Goal: Navigation & Orientation: Find specific page/section

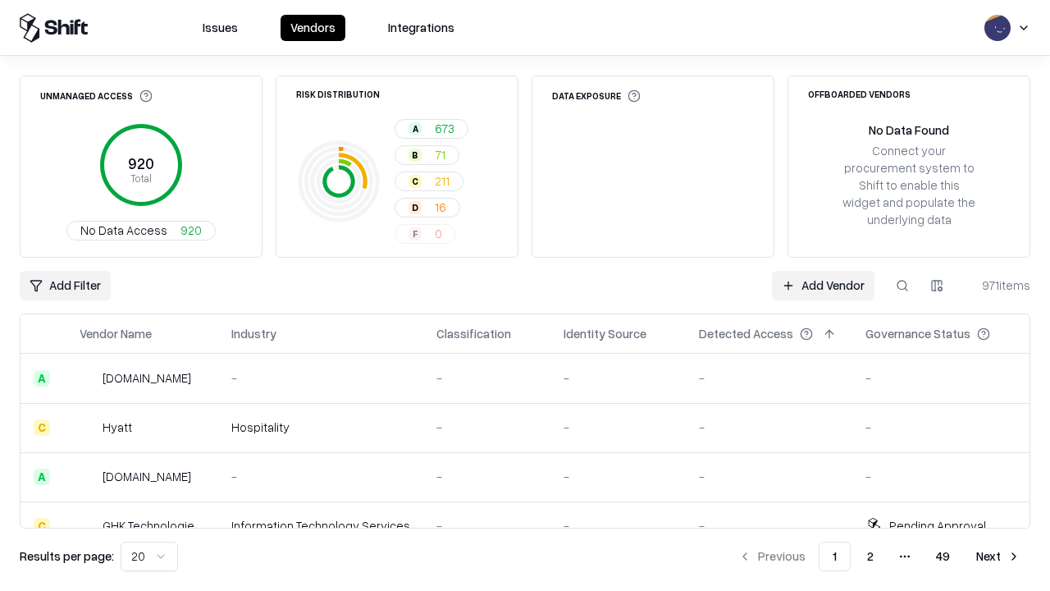
click at [149, 556] on html "Issues Vendors Integrations Unmanaged Access 920 Total No Data Access 920 Risk …" at bounding box center [525, 295] width 1050 height 591
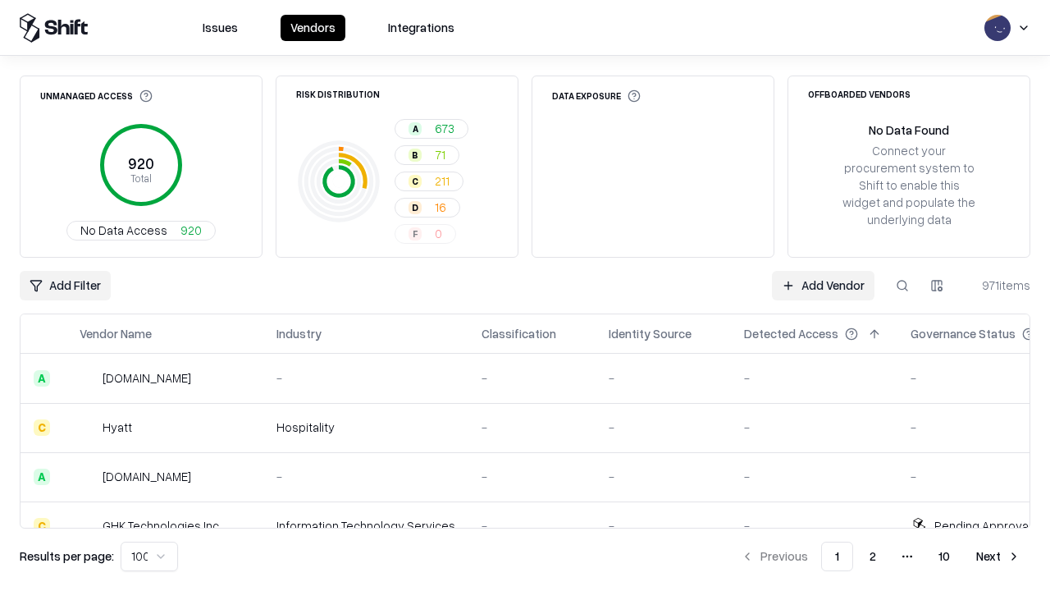
click at [998, 556] on button "Next" at bounding box center [998, 556] width 64 height 30
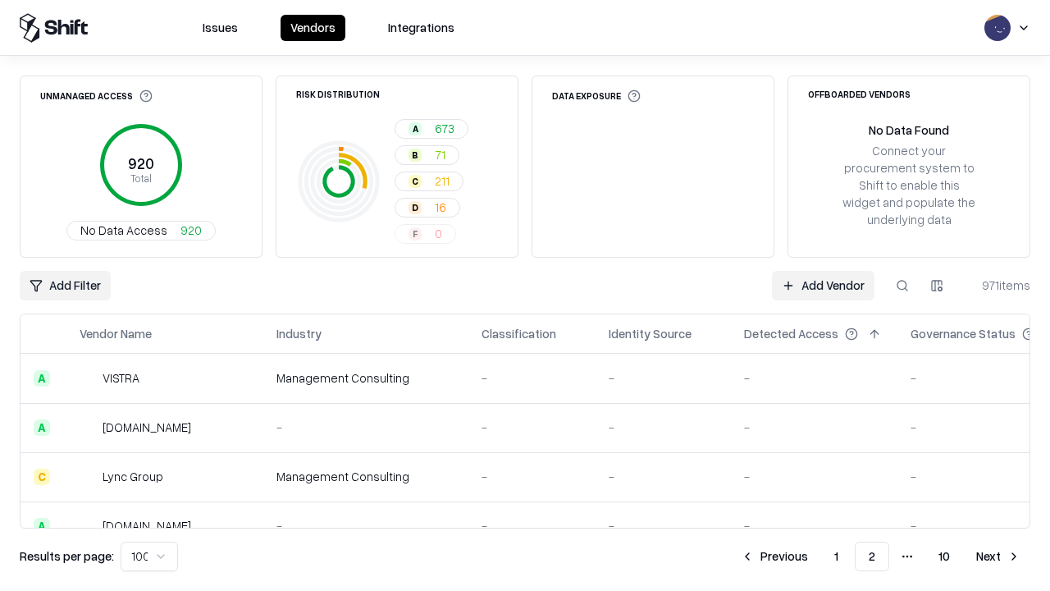
click at [998, 556] on button "Next" at bounding box center [998, 556] width 64 height 30
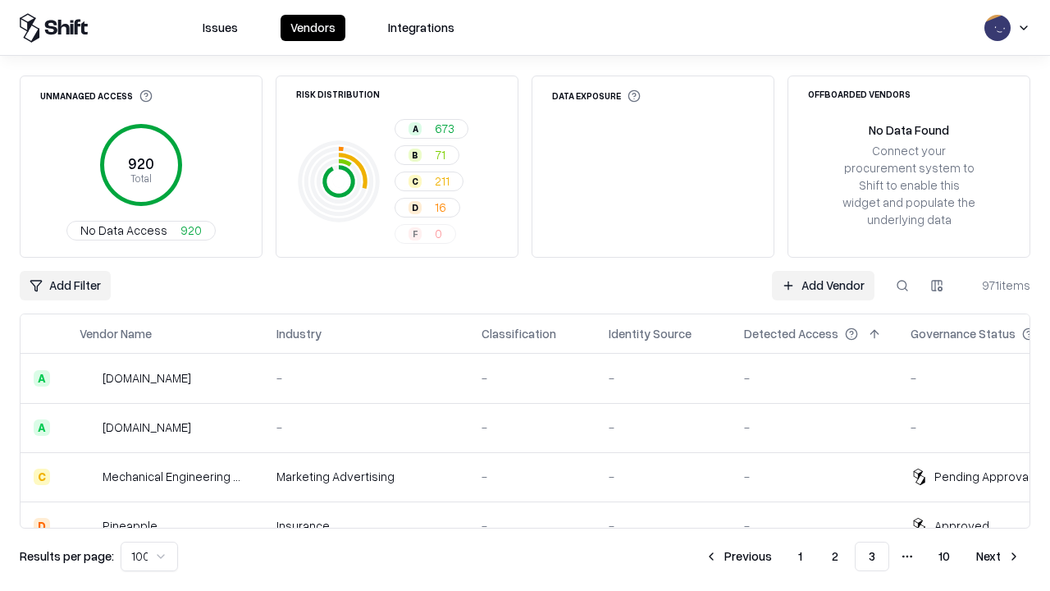
click at [998, 556] on button "Next" at bounding box center [998, 556] width 64 height 30
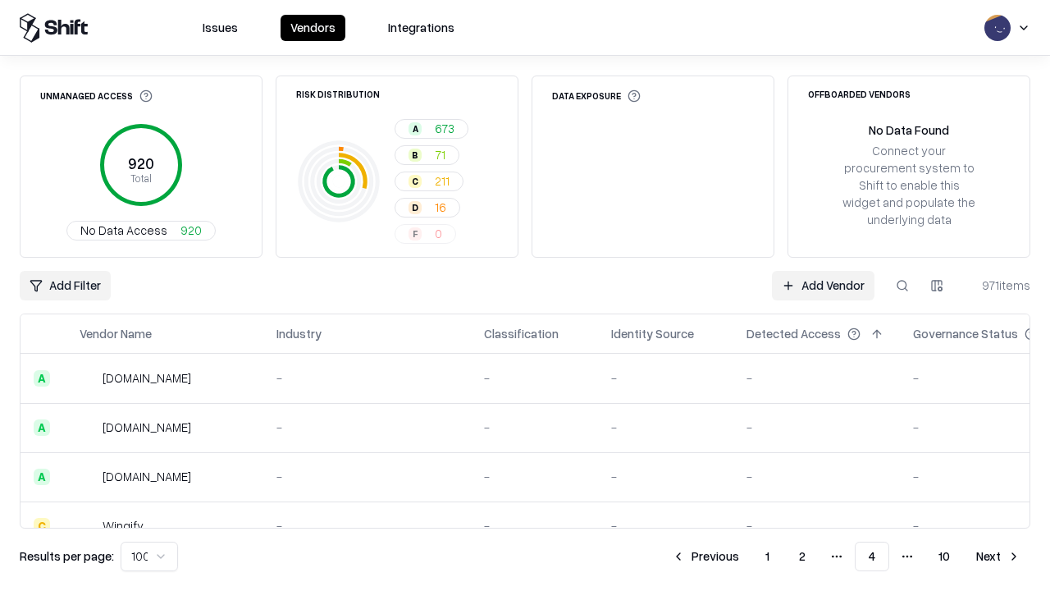
click at [998, 556] on button "Next" at bounding box center [998, 556] width 64 height 30
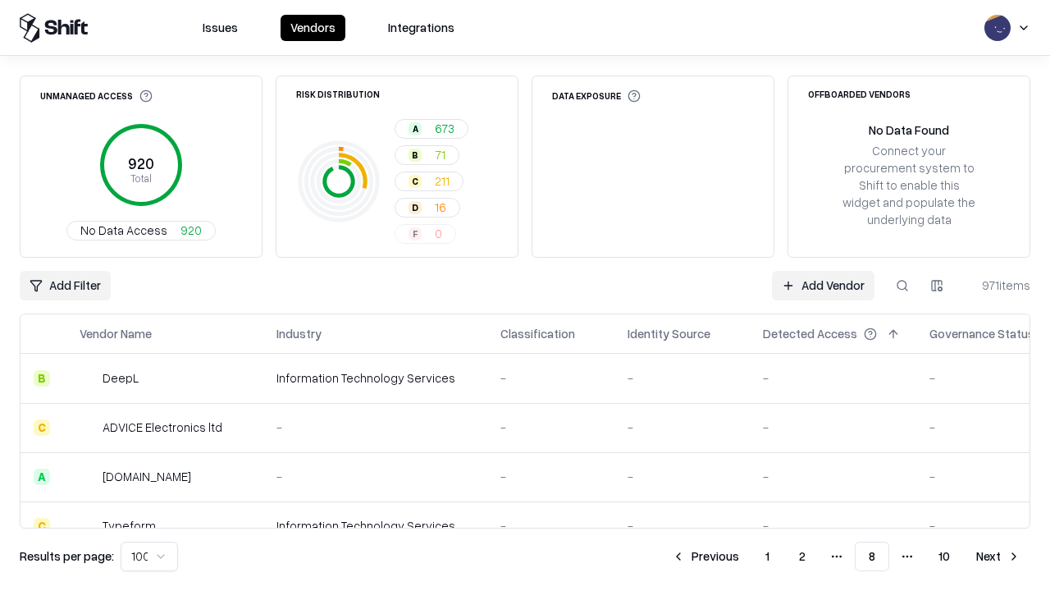
click at [998, 556] on button "Next" at bounding box center [998, 556] width 64 height 30
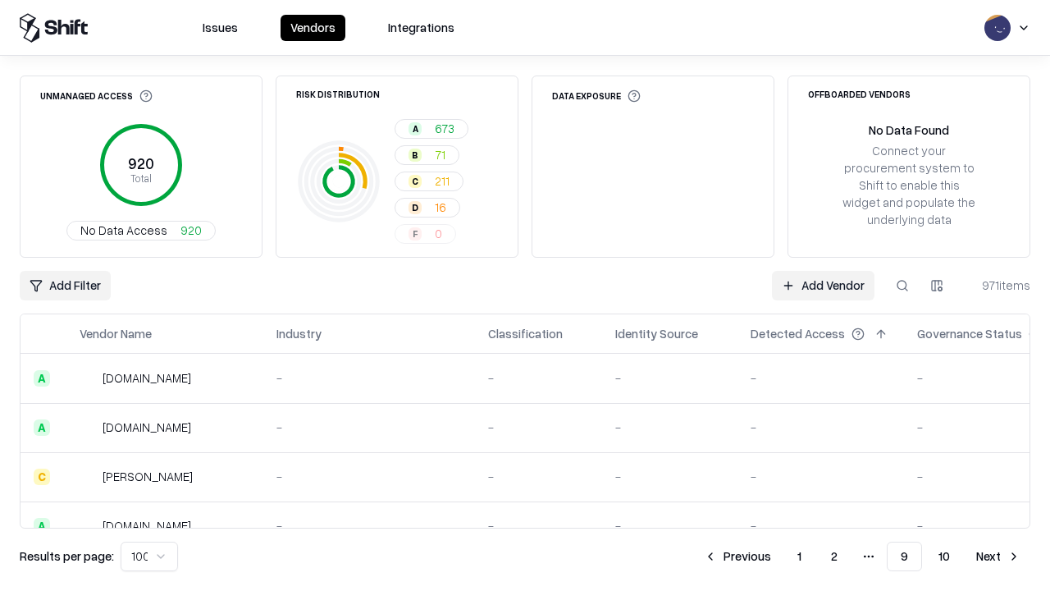
click at [998, 556] on button "Next" at bounding box center [998, 556] width 64 height 30
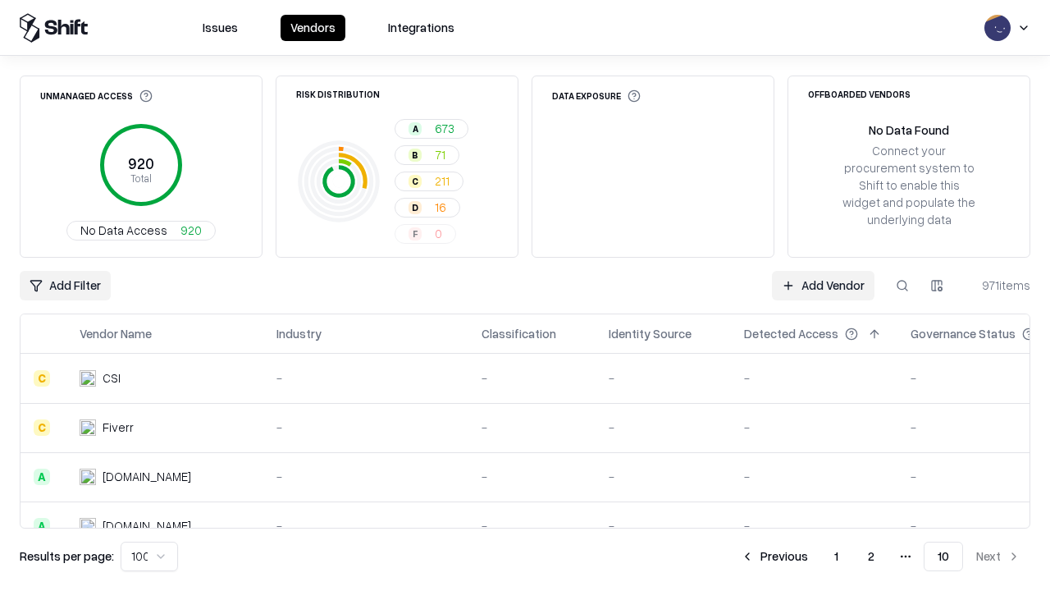
click at [774, 556] on button "Previous" at bounding box center [774, 556] width 87 height 30
click at [737, 556] on button "Previous" at bounding box center [737, 556] width 87 height 30
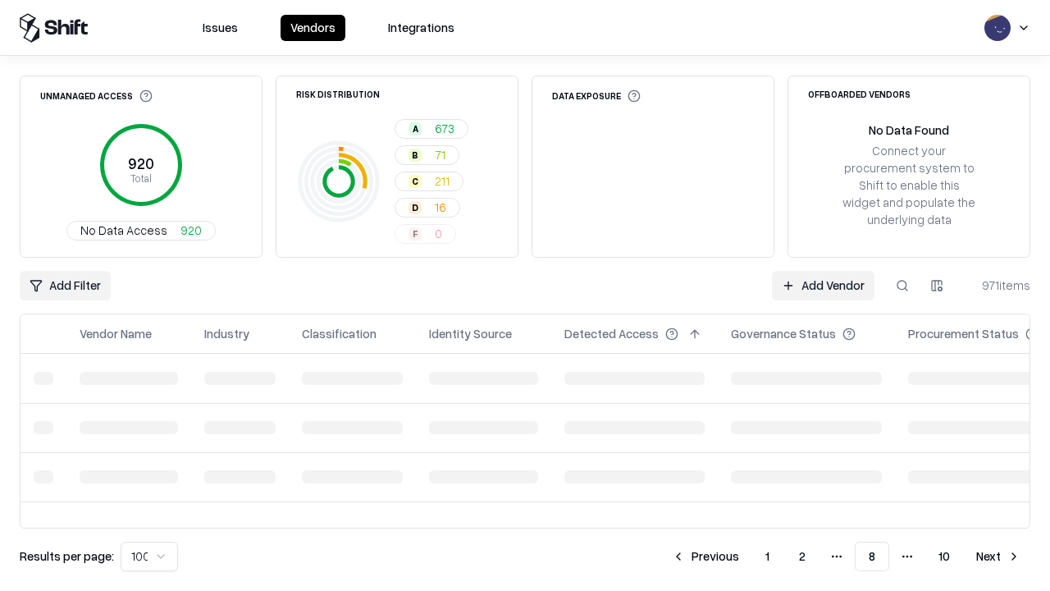
click at [705, 556] on button "Previous" at bounding box center [705, 556] width 87 height 30
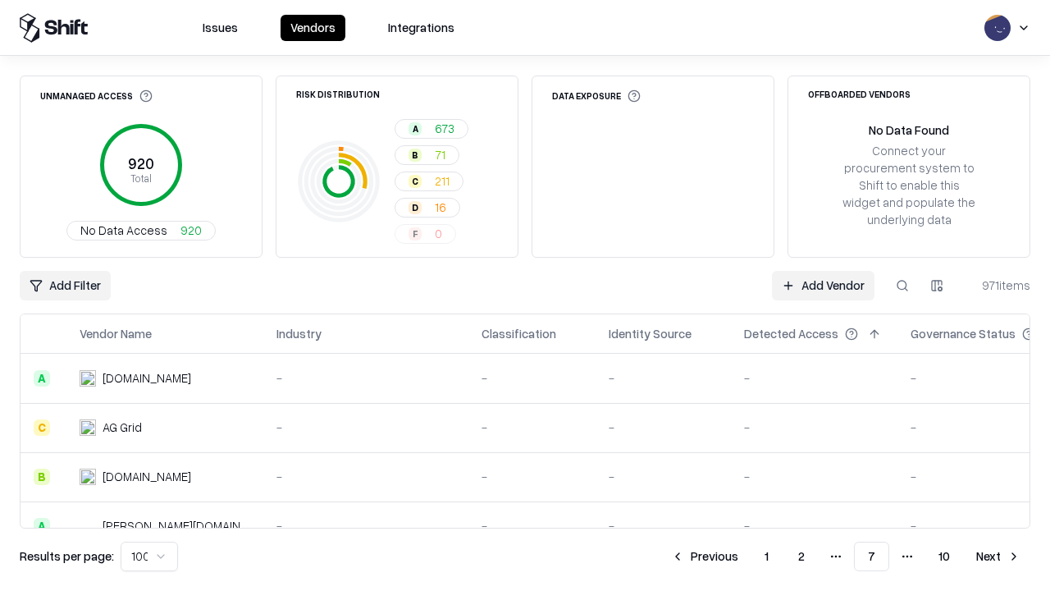
click at [705, 556] on button "Previous" at bounding box center [704, 556] width 87 height 30
click at [705, 556] on button "Previous" at bounding box center [705, 556] width 87 height 30
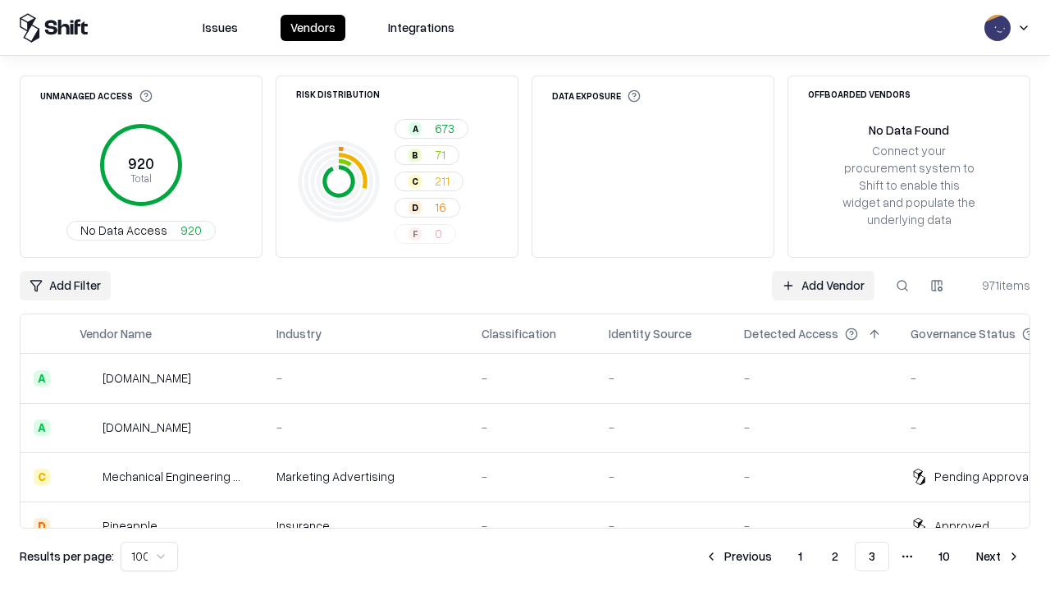
click at [738, 556] on button "Previous" at bounding box center [738, 556] width 87 height 30
click at [774, 556] on button "Previous" at bounding box center [738, 556] width 87 height 30
